Goal: Transaction & Acquisition: Purchase product/service

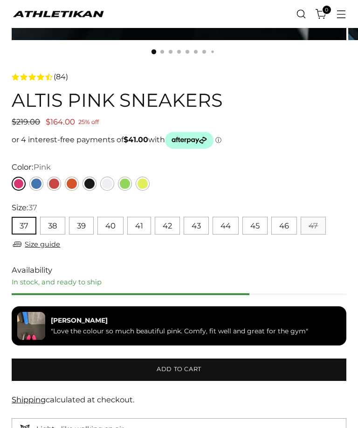
scroll to position [353, 0]
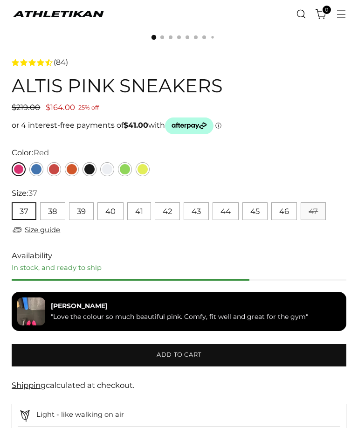
click at [55, 167] on link "Red" at bounding box center [54, 169] width 14 height 14
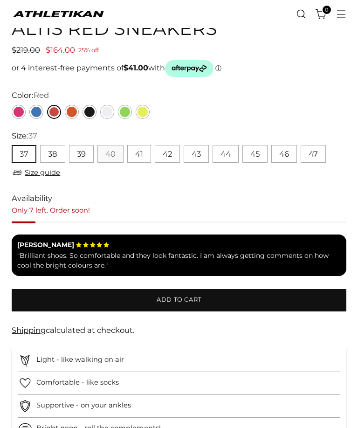
scroll to position [410, 0]
click at [85, 151] on button "39" at bounding box center [81, 154] width 25 height 18
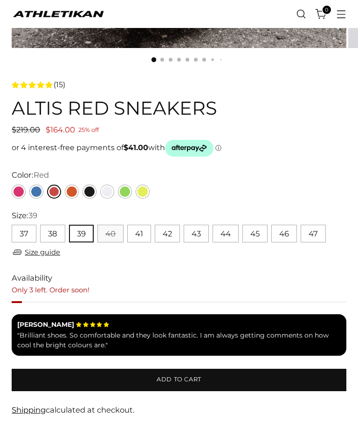
scroll to position [331, 0]
click at [40, 251] on link "Size guide" at bounding box center [36, 252] width 49 height 12
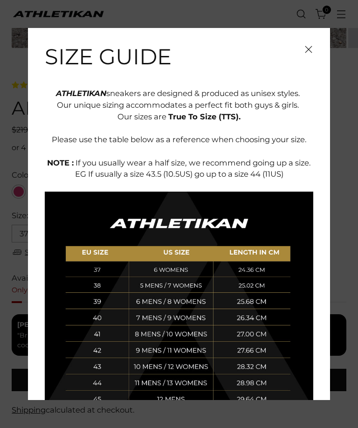
click at [313, 49] on span "Close" at bounding box center [308, 49] width 9 height 9
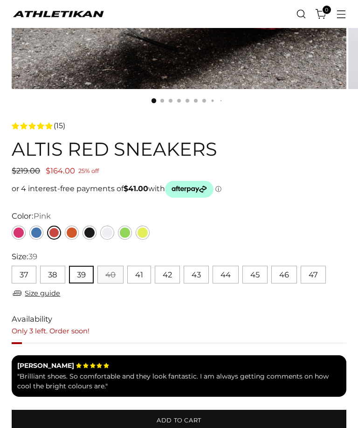
scroll to position [290, 0]
click at [17, 234] on link "Pink" at bounding box center [19, 233] width 14 height 14
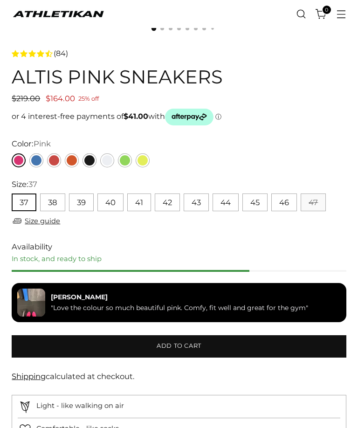
scroll to position [363, 0]
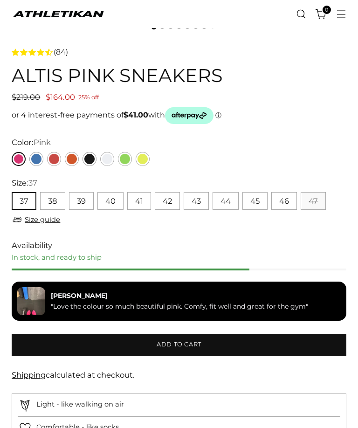
click at [113, 202] on button "40" at bounding box center [110, 202] width 26 height 18
